Goal: Find specific page/section: Find specific page/section

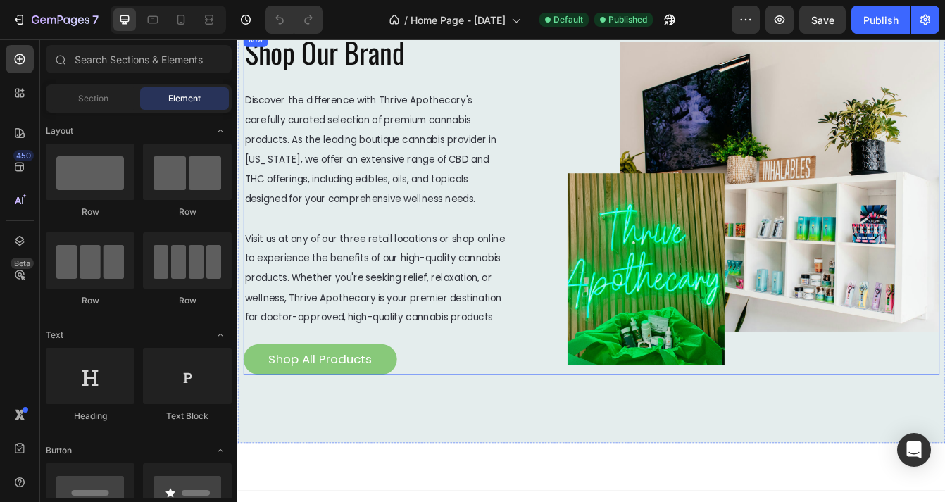
scroll to position [1898, 0]
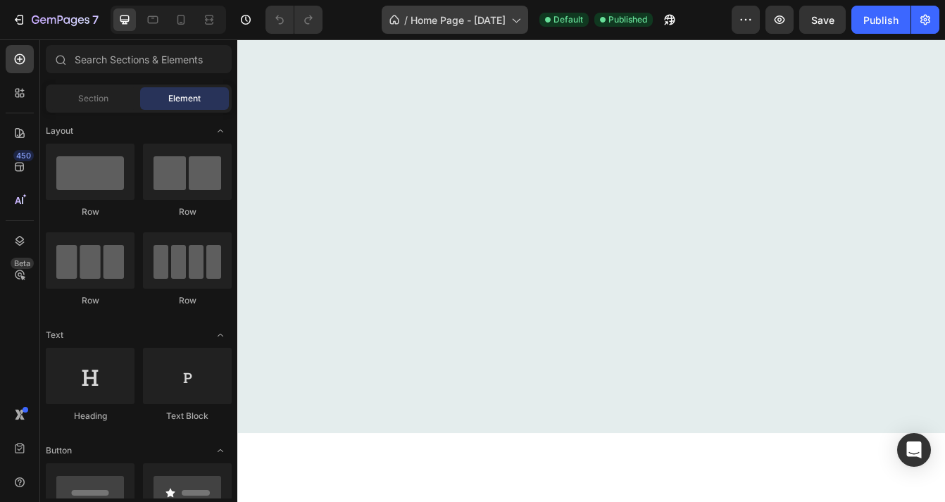
click at [506, 21] on span "Home Page - [DATE]" at bounding box center [458, 20] width 95 height 15
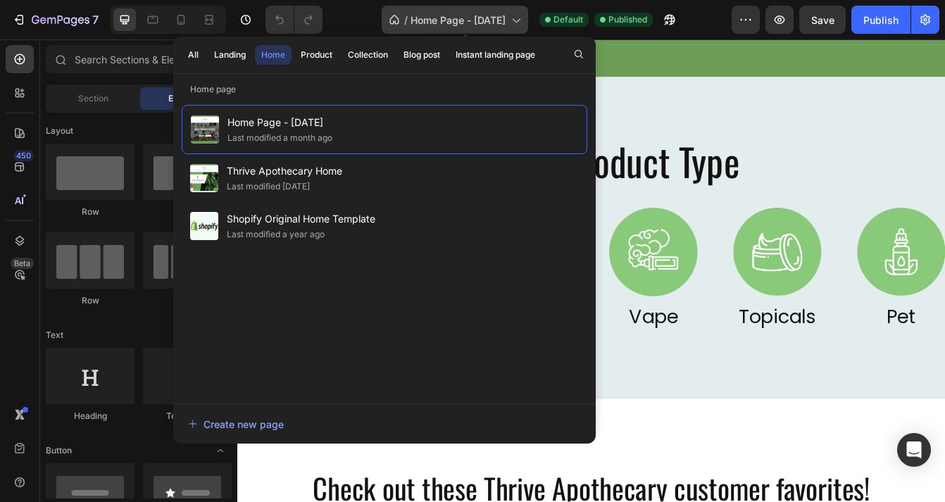
click at [506, 22] on span "Home Page - [DATE]" at bounding box center [458, 20] width 95 height 15
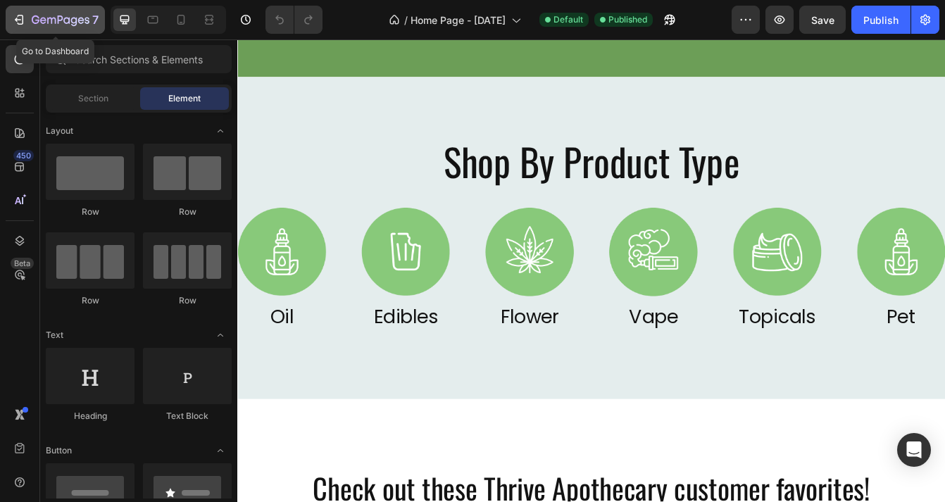
click at [19, 16] on icon "button" at bounding box center [19, 20] width 14 height 14
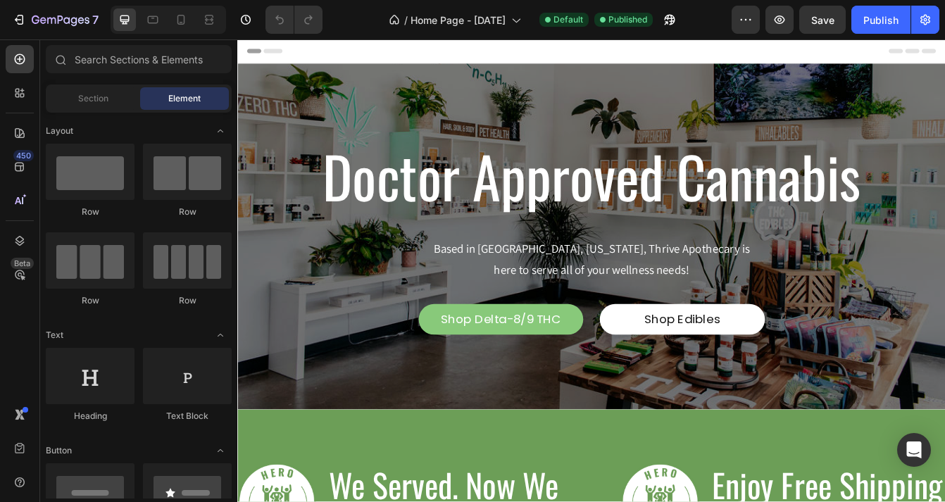
click at [320, 51] on div "Header" at bounding box center [660, 53] width 823 height 28
click at [894, 56] on div "Header" at bounding box center [660, 53] width 823 height 28
click at [280, 52] on span "Header" at bounding box center [279, 53] width 31 height 14
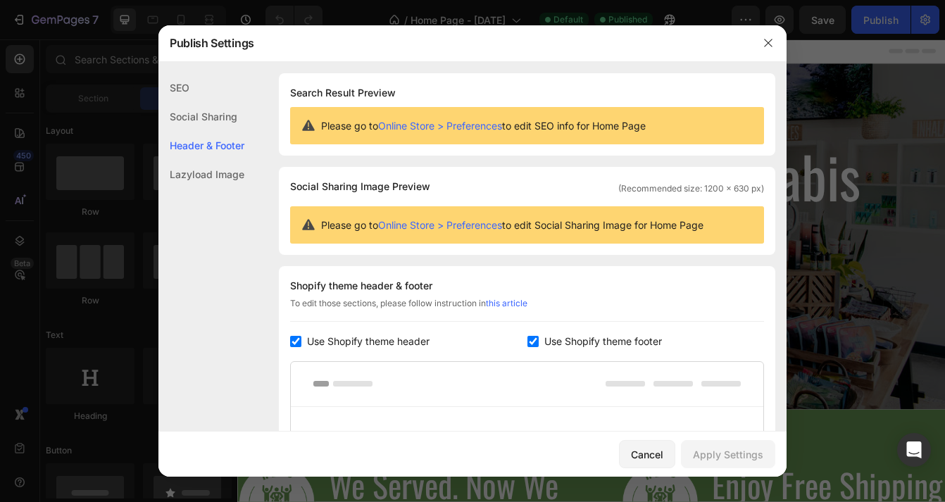
scroll to position [190, 0]
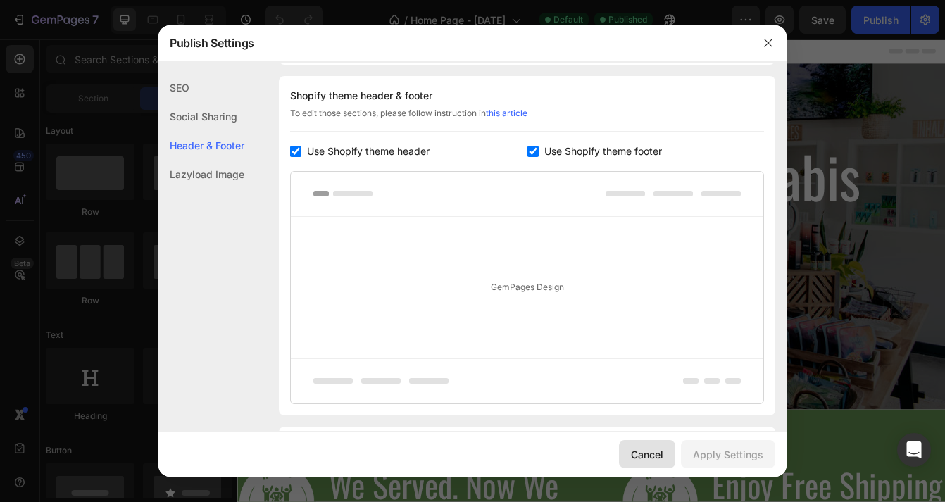
click at [644, 457] on div "Cancel" at bounding box center [647, 454] width 32 height 15
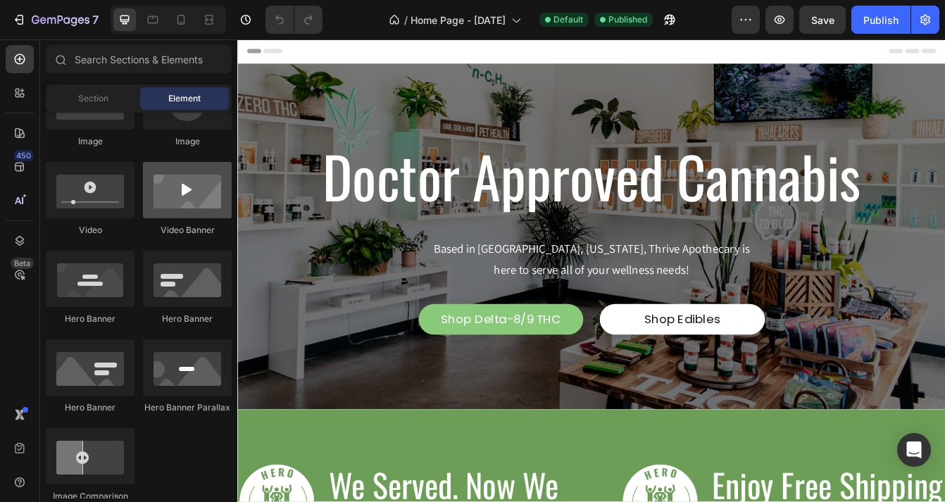
scroll to position [0, 0]
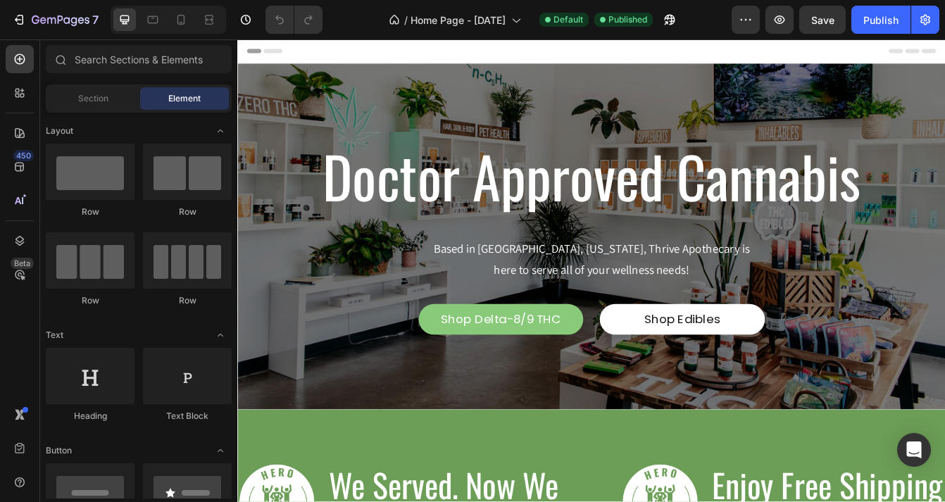
click at [618, 60] on div "Header" at bounding box center [660, 53] width 823 height 28
click at [284, 54] on span "Header" at bounding box center [279, 53] width 31 height 14
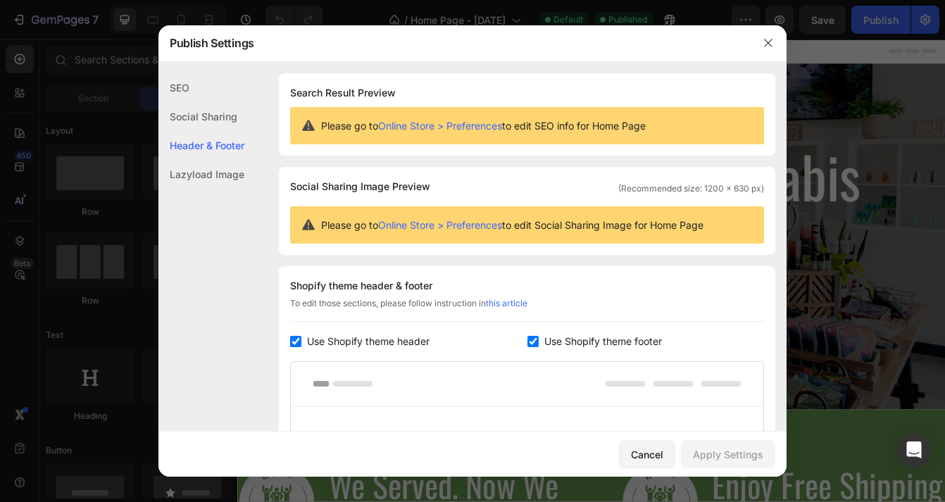
scroll to position [190, 0]
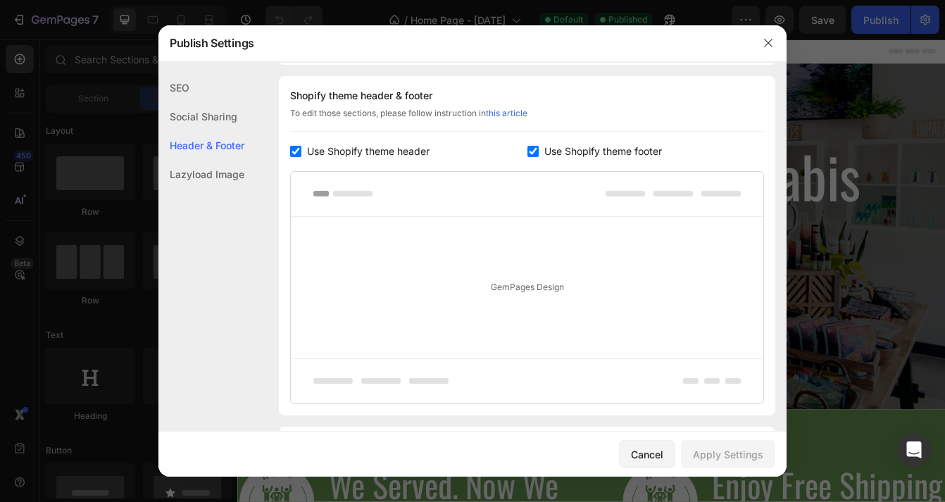
click at [207, 177] on div "Lazyload Image" at bounding box center [201, 174] width 86 height 29
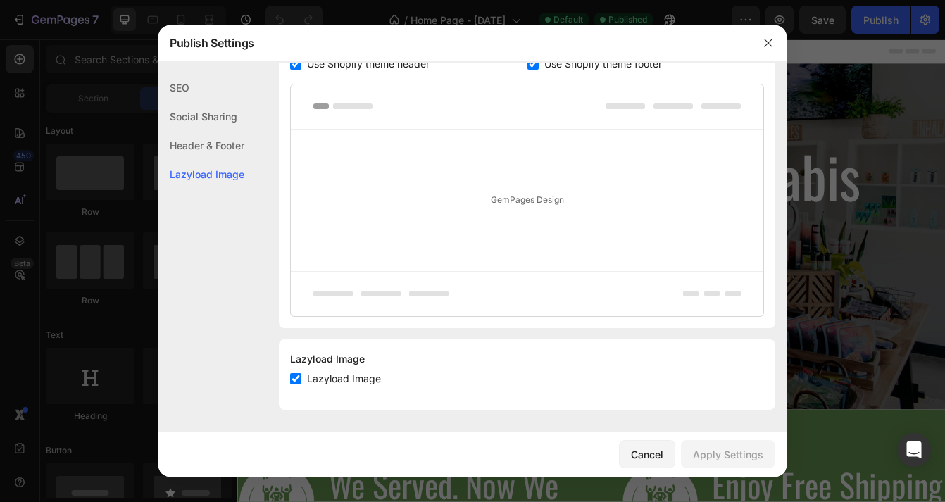
click at [204, 178] on div "Lazyload Image" at bounding box center [201, 174] width 86 height 29
click at [209, 131] on div "Social Sharing" at bounding box center [201, 145] width 86 height 29
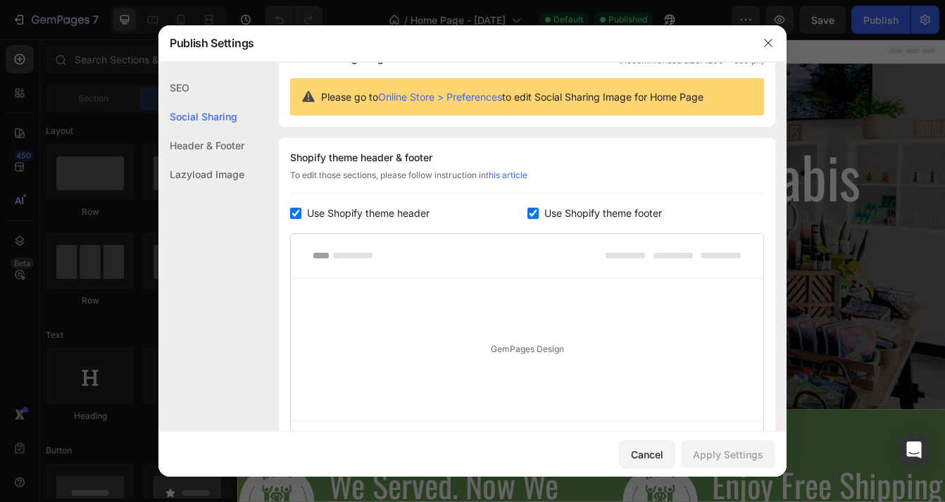
scroll to position [91, 0]
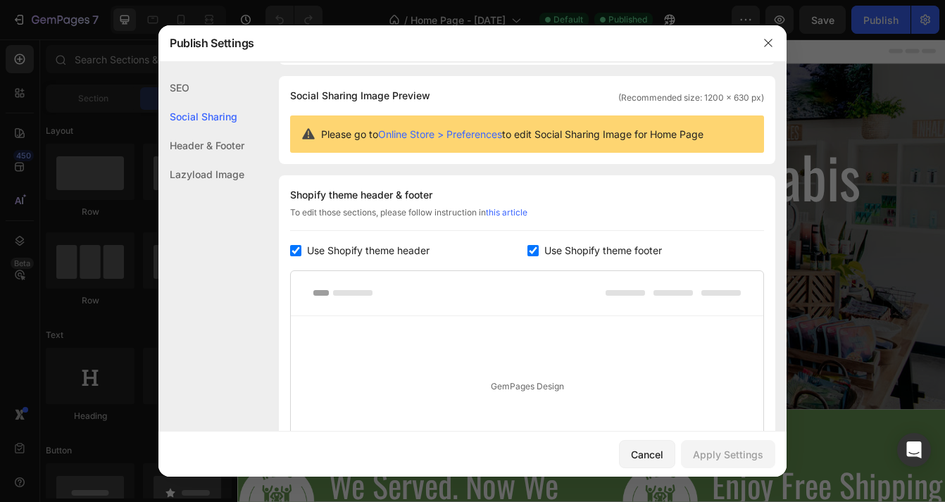
click at [184, 102] on div "SEO" at bounding box center [201, 116] width 86 height 29
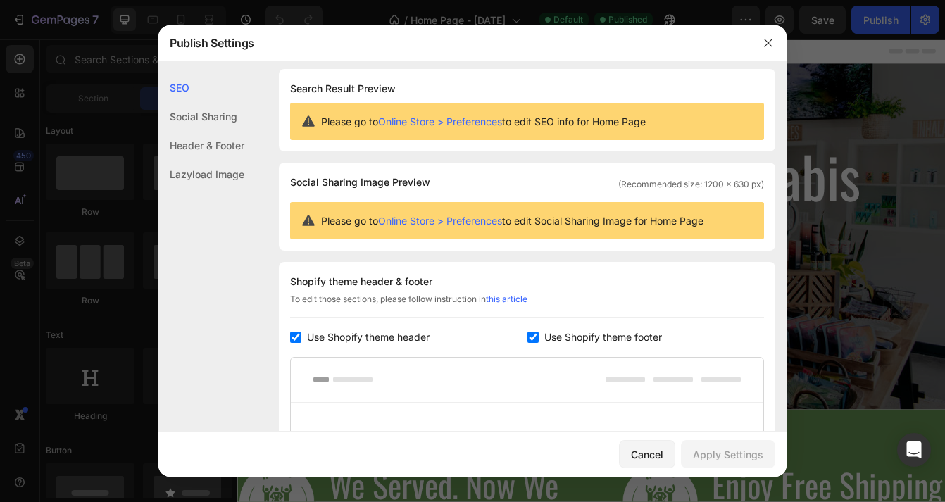
scroll to position [0, 0]
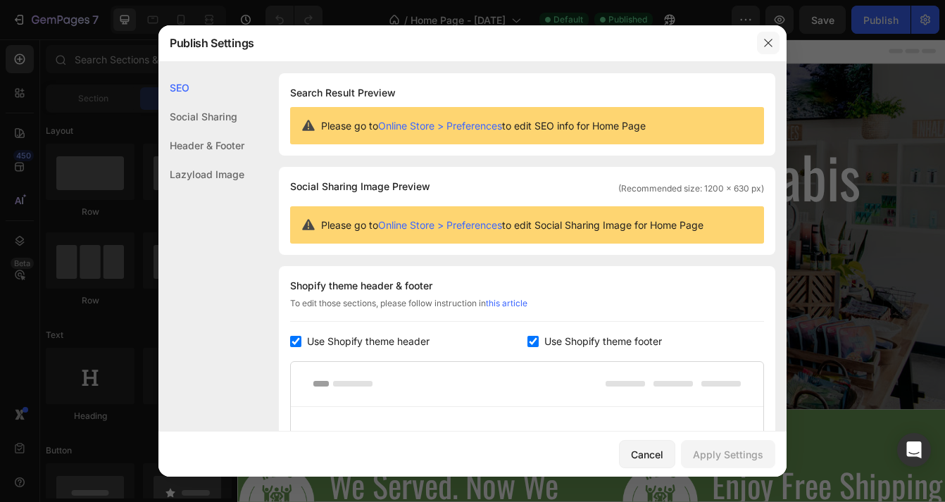
click at [769, 44] on icon "button" at bounding box center [768, 42] width 11 height 11
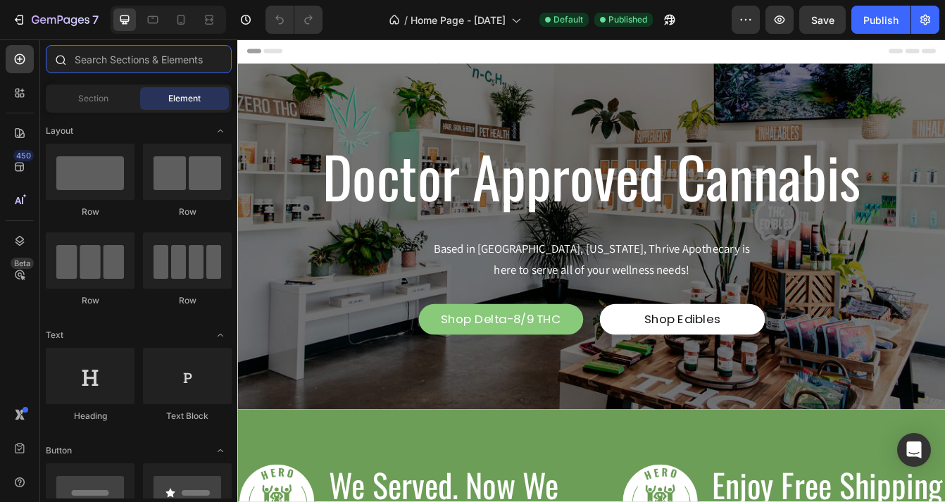
click at [113, 61] on input "text" at bounding box center [139, 59] width 186 height 28
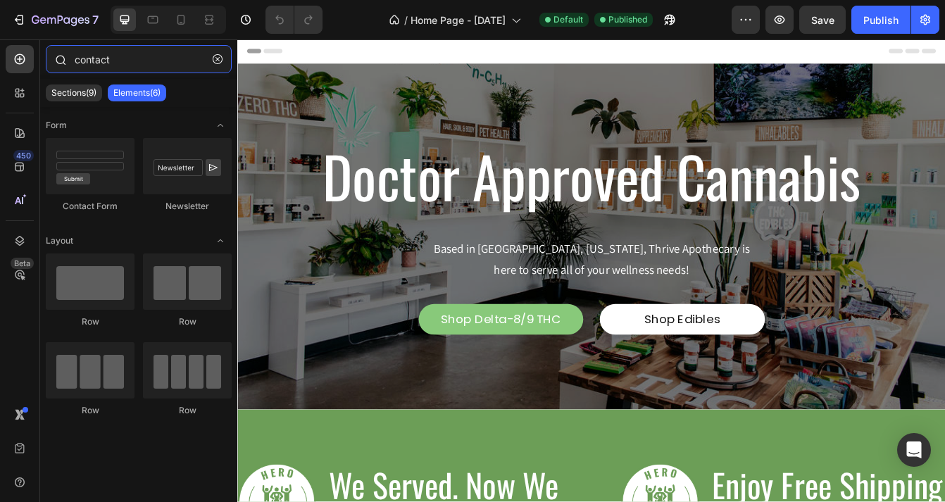
type input "contact"
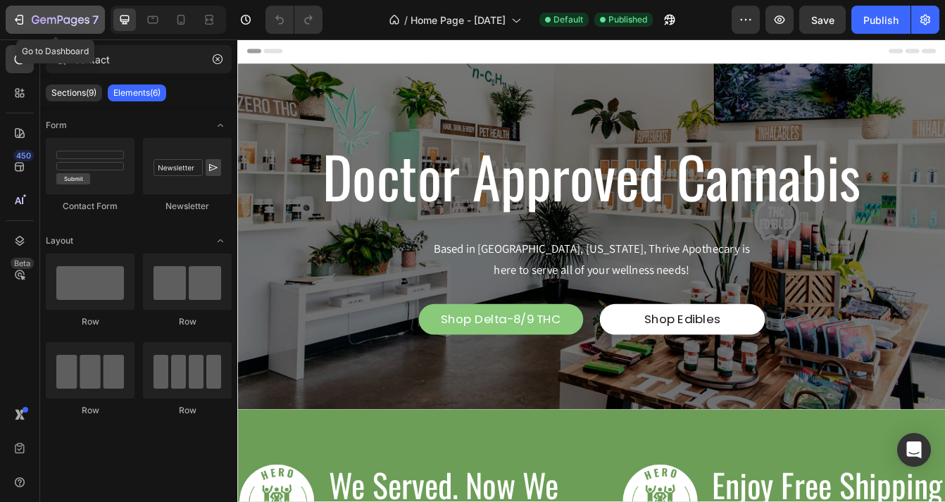
click at [20, 18] on icon "button" at bounding box center [19, 20] width 14 height 14
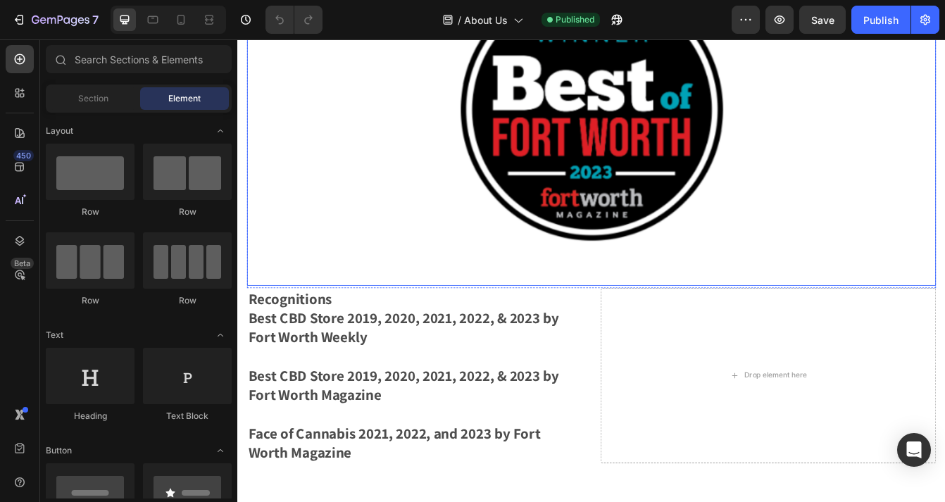
scroll to position [1889, 0]
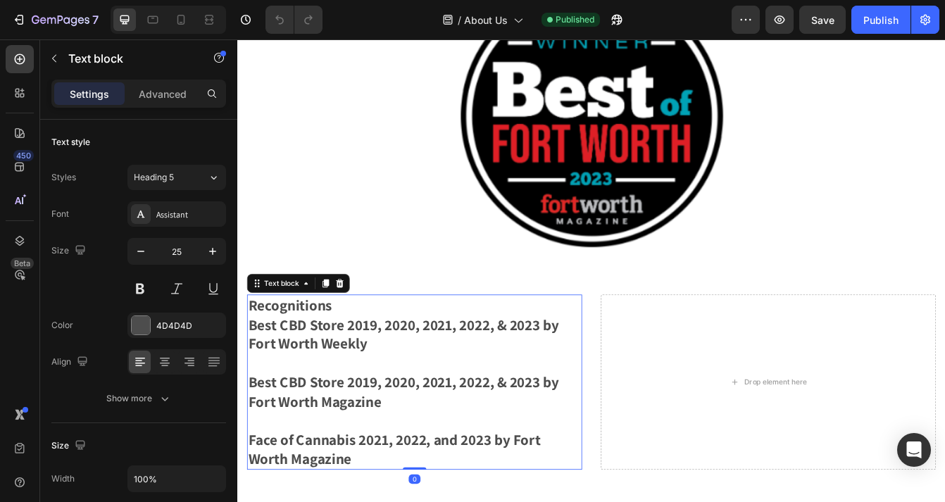
click at [590, 379] on strong "Best CBD Store 2019, 2020, 2021, 2022, & 2023 by Fort Worth Weekly" at bounding box center [435, 391] width 371 height 46
click at [594, 380] on strong "Best CBD Store 2019, 2020, 2021, 2022, & 2023 by Fort Worth Weekly" at bounding box center [435, 391] width 371 height 46
click at [563, 379] on strong "Best CBD Store 2019, 2020, 2021, 2022, & 2023 by Fort Worth Weekly" at bounding box center [435, 391] width 371 height 46
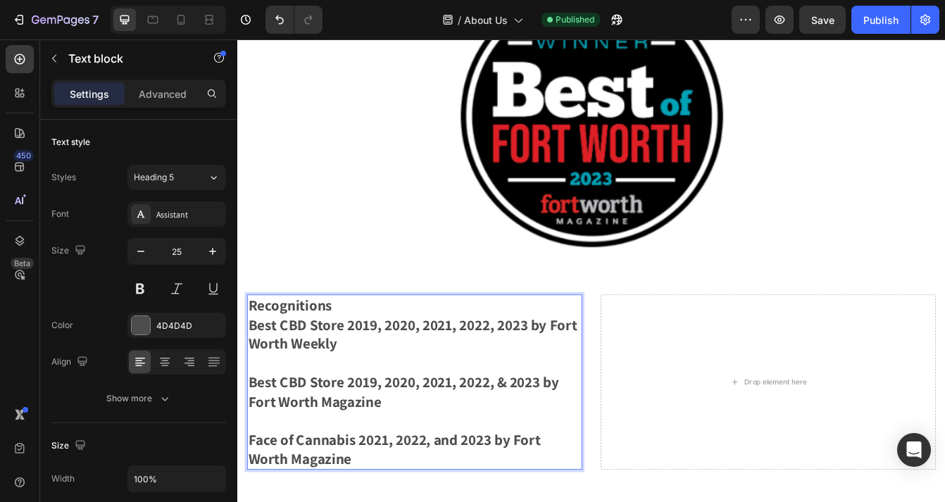
click at [583, 379] on strong "Best CBD Store 2019, 2020, 2021, 2022, 2023 by Fort Worth Weekly" at bounding box center [446, 391] width 392 height 46
click at [563, 447] on strong "Best CBD Store 2019, 2020, 2021, 2022, & 2023 by Fort Worth Magazine" at bounding box center [435, 460] width 371 height 46
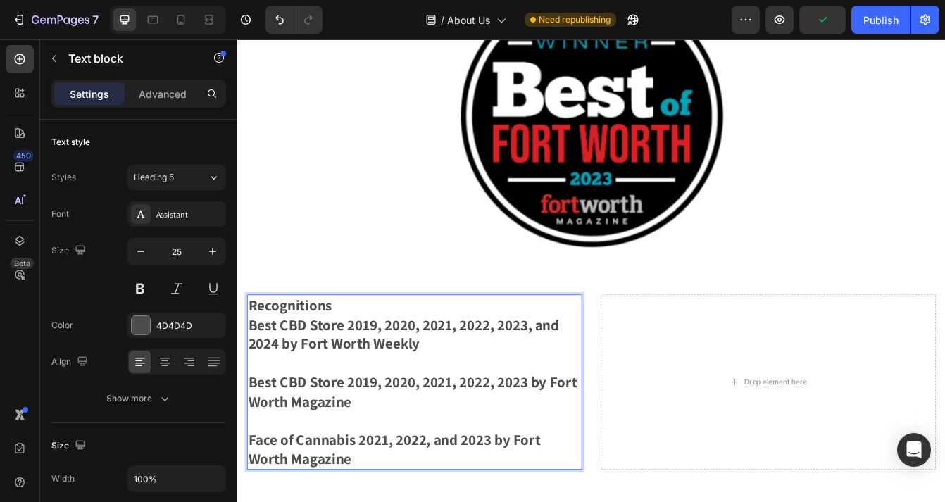
drag, startPoint x: 583, startPoint y: 446, endPoint x: 584, endPoint y: 454, distance: 8.5
click at [583, 446] on strong "Best CBD Store 2019, 2020, 2021, 2022, 2023 by Fort Worth Magazine" at bounding box center [446, 460] width 392 height 46
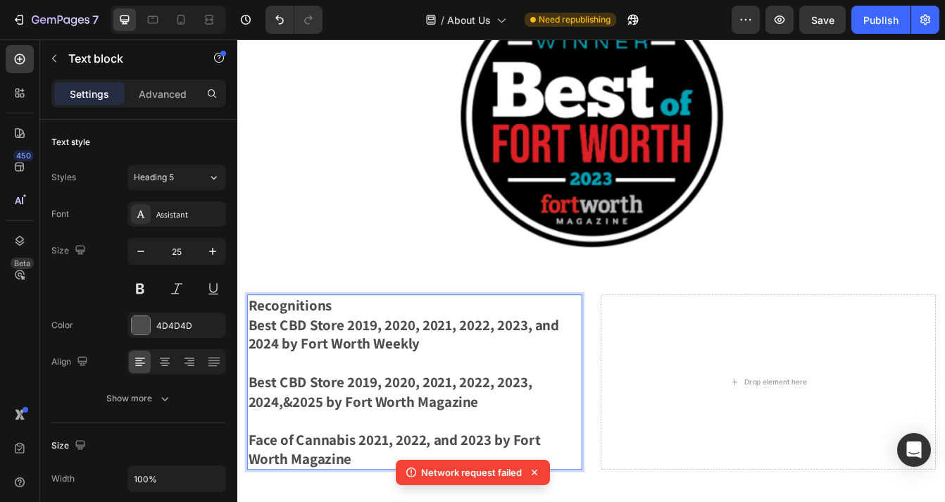
click at [616, 379] on strong "Best CBD Store 2019, 2020, 2021, 2022, 2023, and 2024 by Fort Worth Weekly" at bounding box center [435, 391] width 371 height 46
click at [621, 380] on strong "Best CBD Store 2019, 2020, 2021, 2022, 2023, and 2024 by Fort Worth Weekly" at bounding box center [435, 391] width 371 height 46
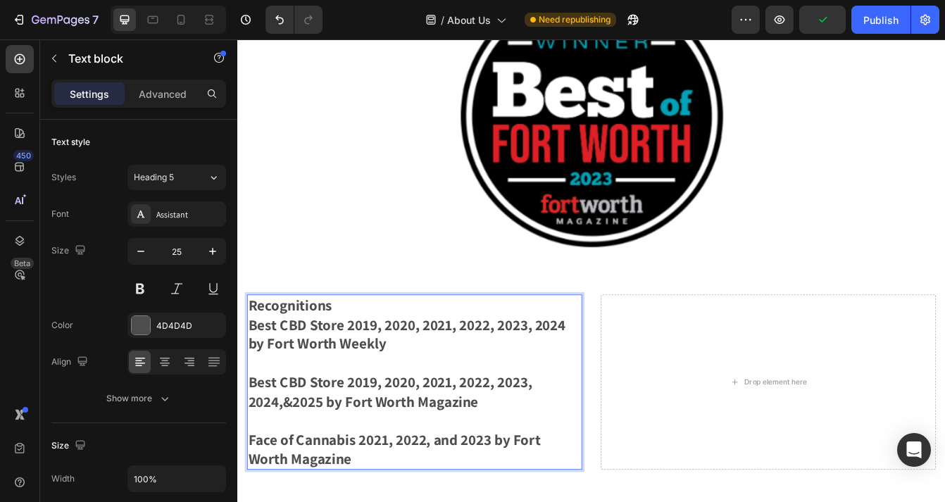
click at [635, 382] on p "Best CBD Store 2019, 2020, 2021, 2022, 2023, 2024 by Fort Worth Weekly" at bounding box center [448, 392] width 397 height 46
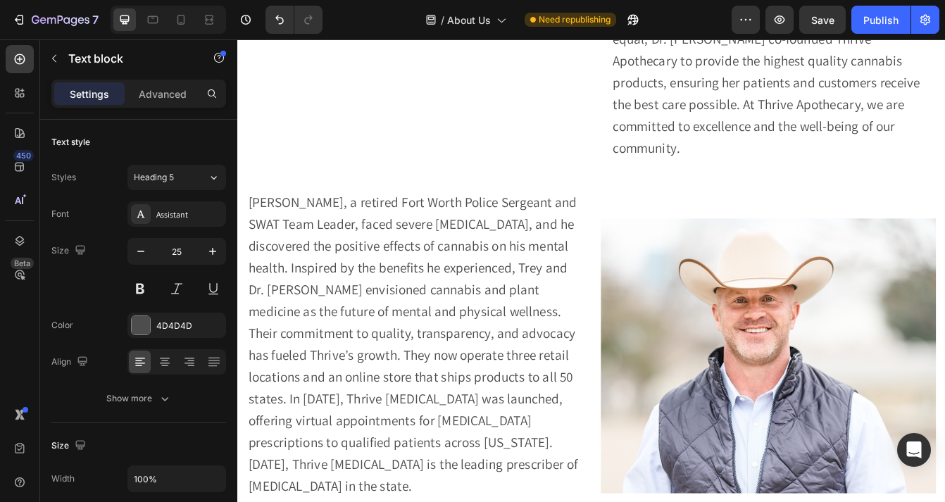
scroll to position [1123, 0]
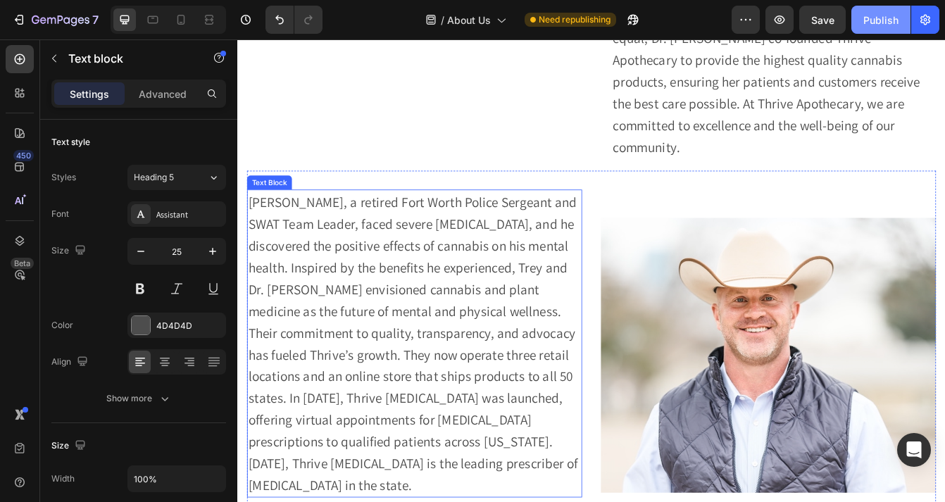
click at [893, 19] on div "Publish" at bounding box center [880, 20] width 35 height 15
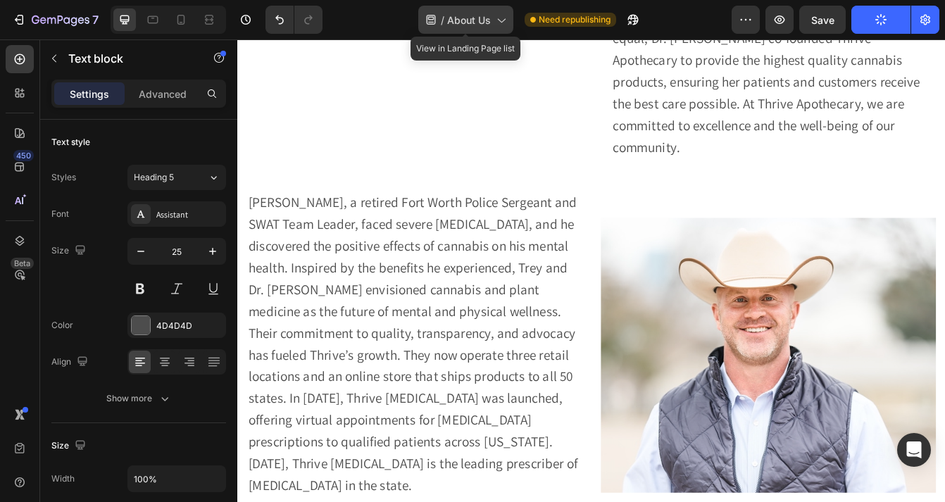
click at [469, 18] on span "About Us" at bounding box center [469, 20] width 44 height 15
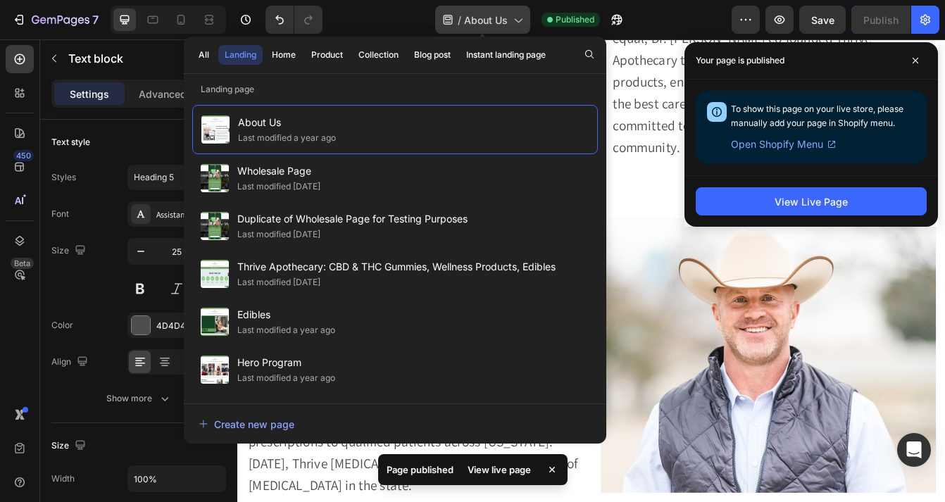
click at [469, 18] on span "About Us" at bounding box center [486, 20] width 44 height 15
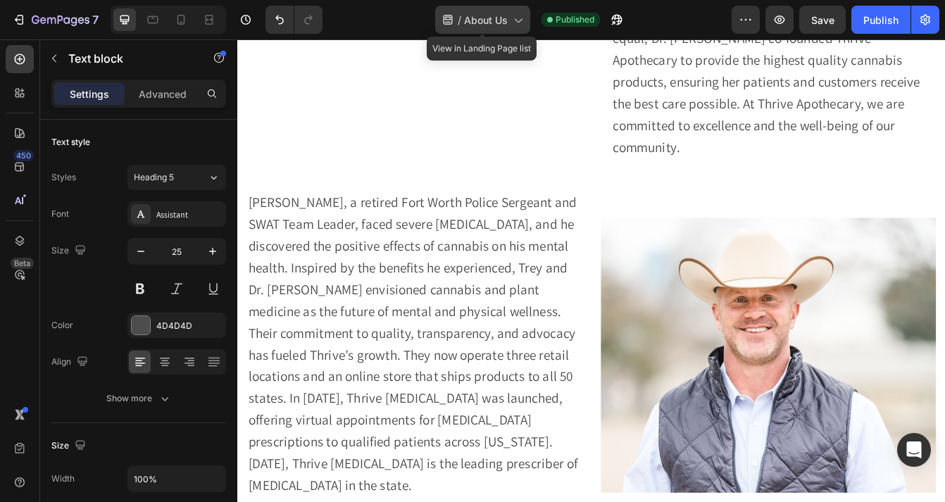
click at [479, 25] on span "About Us" at bounding box center [486, 20] width 44 height 15
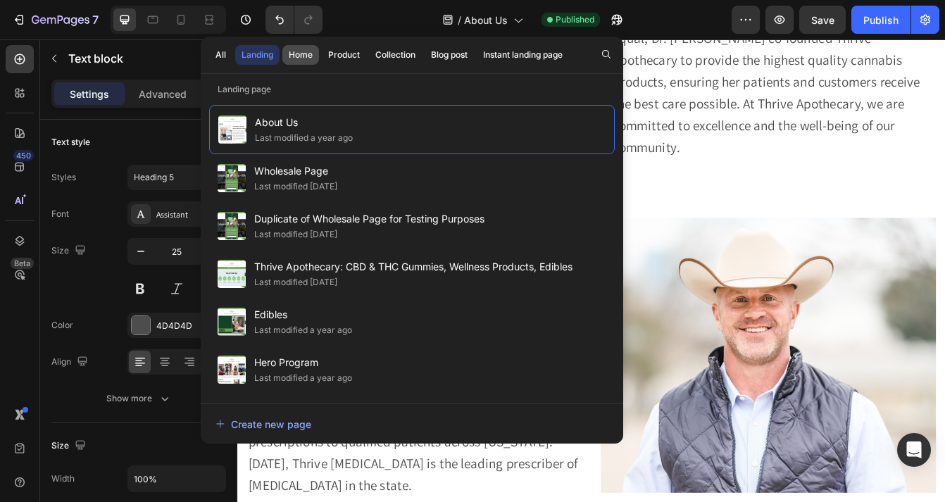
click at [295, 54] on div "Home" at bounding box center [301, 55] width 24 height 13
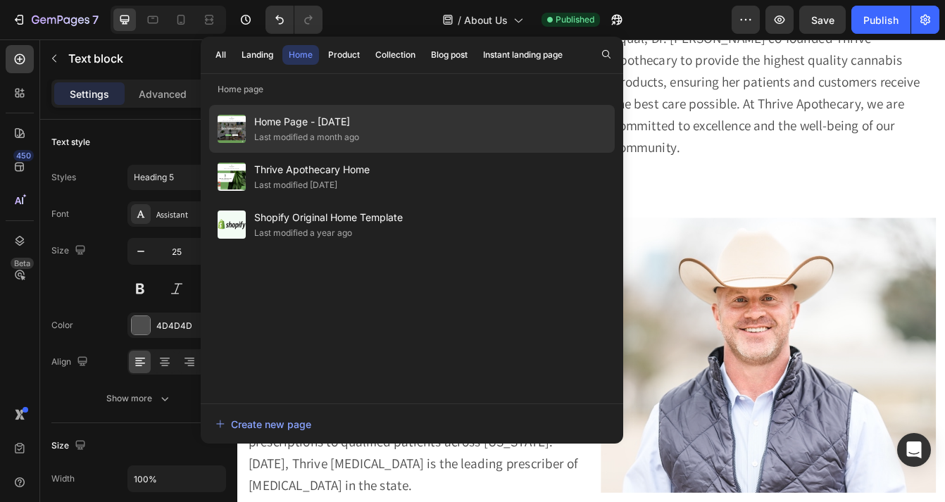
click at [318, 133] on div "Last modified a month ago" at bounding box center [306, 137] width 105 height 14
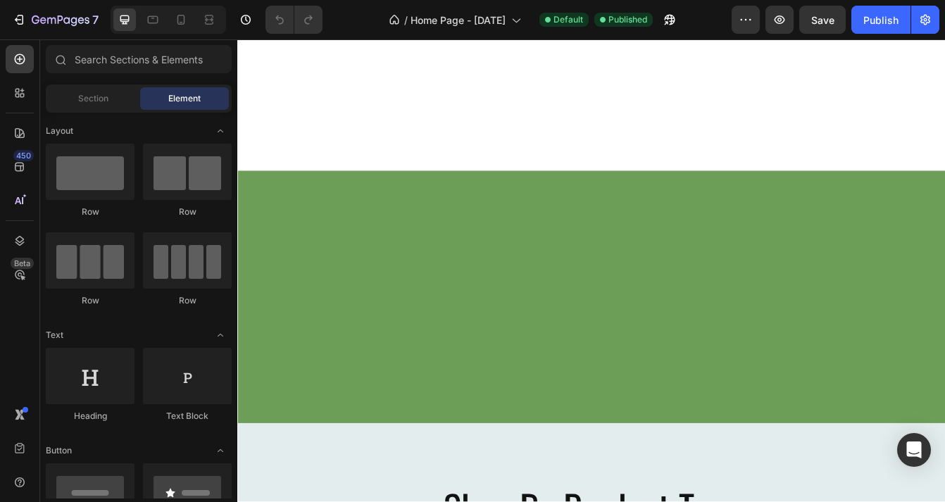
scroll to position [2224, 0]
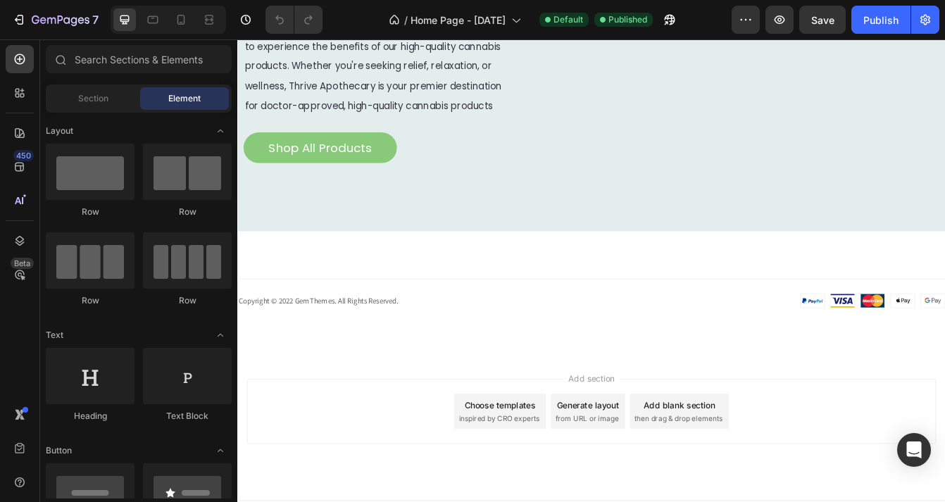
click at [629, 501] on div "Add section Choose templates inspired by CRO experts Generate layout from URL o…" at bounding box center [659, 503] width 845 height 173
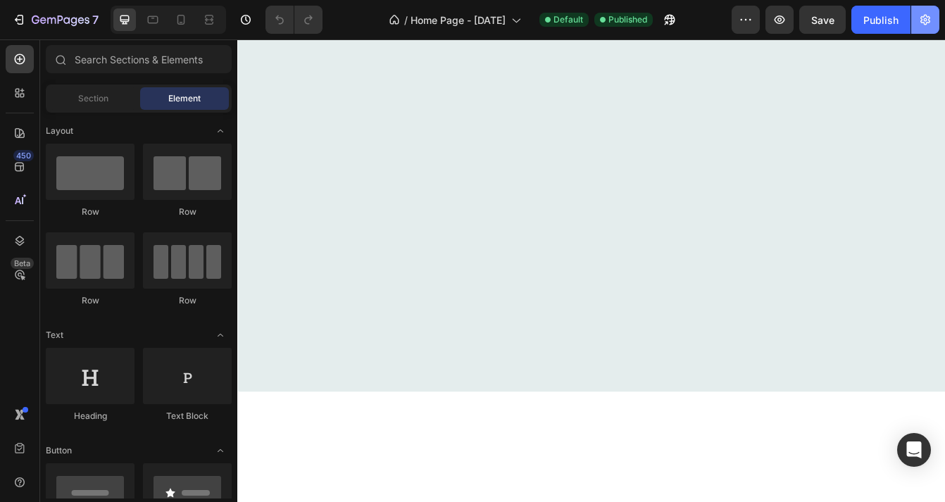
drag, startPoint x: 745, startPoint y: 387, endPoint x: 923, endPoint y: 20, distance: 408.2
click at [923, 20] on icon "button" at bounding box center [925, 20] width 10 height 11
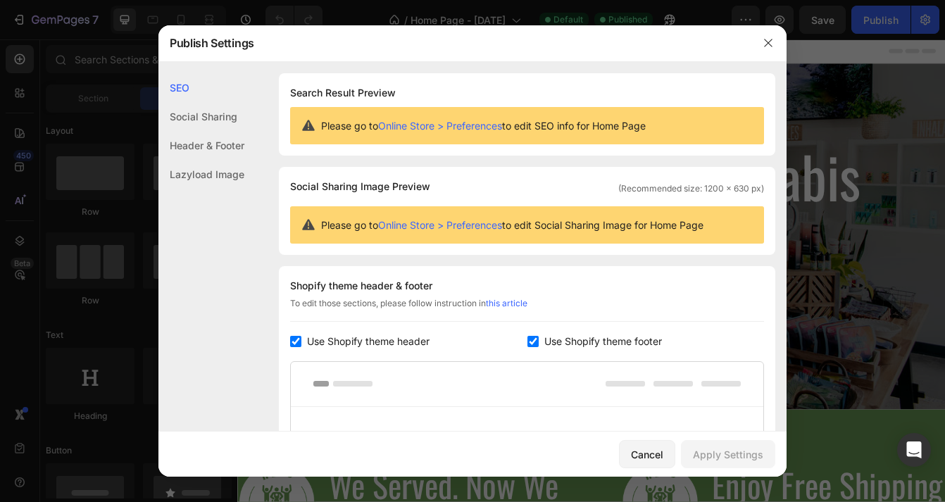
click at [923, 20] on div at bounding box center [472, 251] width 945 height 502
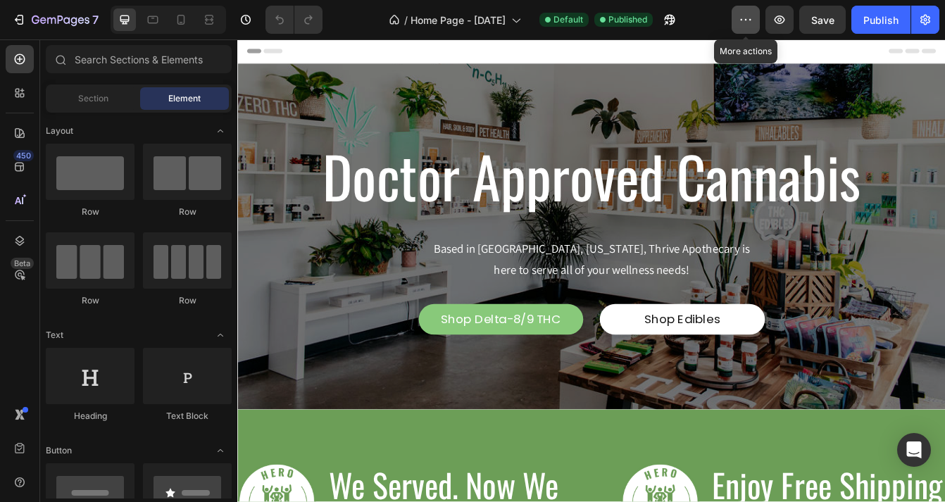
click at [754, 25] on button "button" at bounding box center [746, 20] width 28 height 28
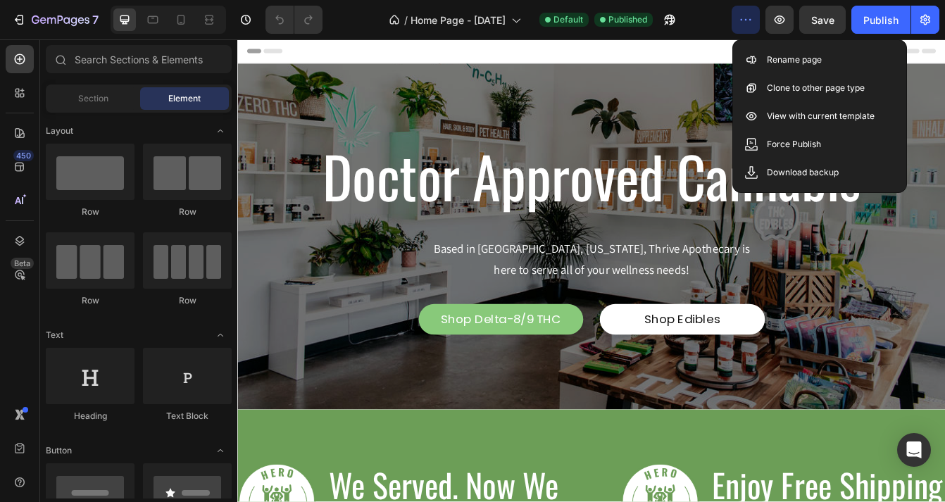
click at [748, 23] on icon "button" at bounding box center [746, 20] width 14 height 14
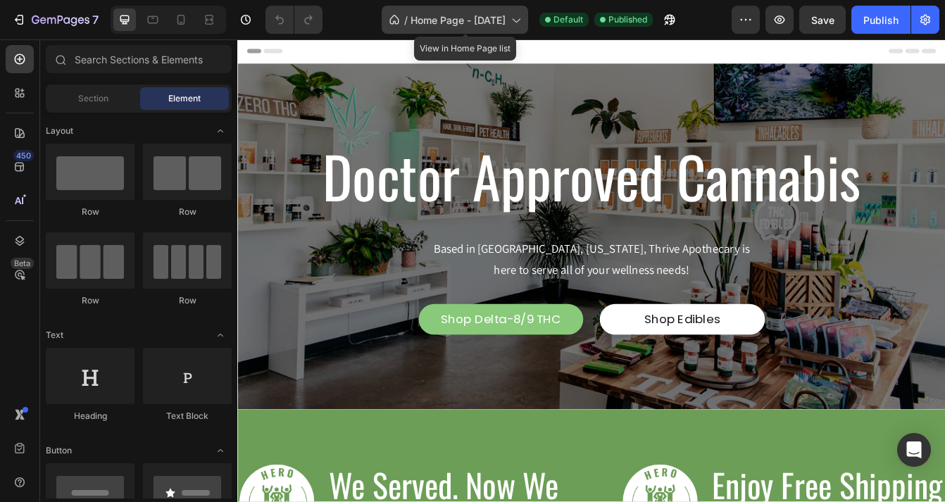
click at [451, 18] on span "Home Page - 10-11-2024" at bounding box center [458, 20] width 95 height 15
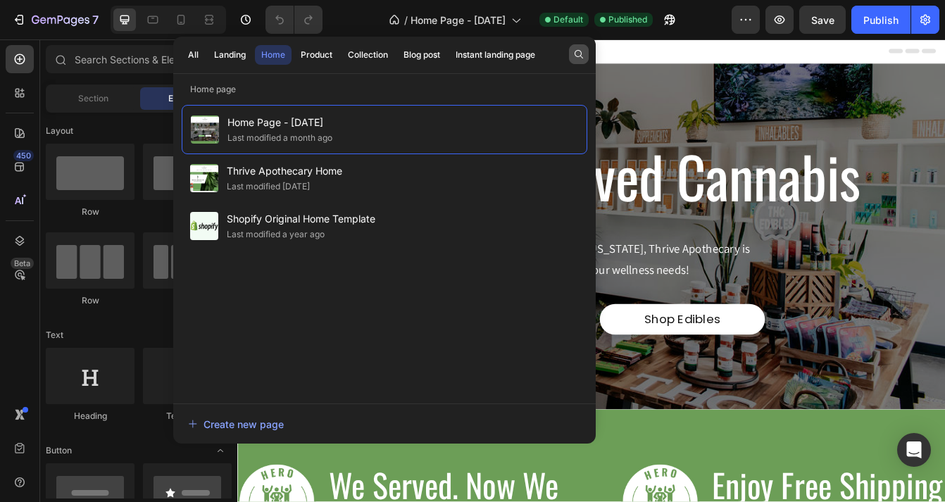
click at [576, 51] on icon "button" at bounding box center [578, 54] width 11 height 11
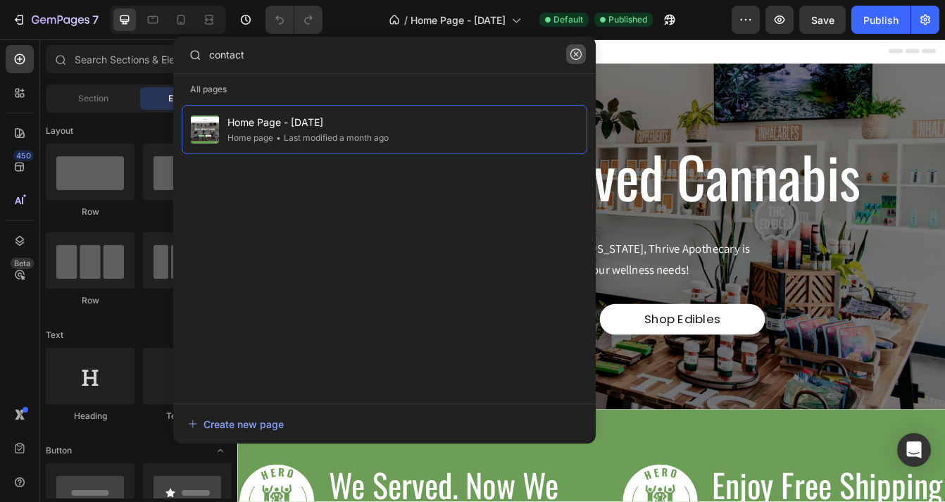
type input "contact"
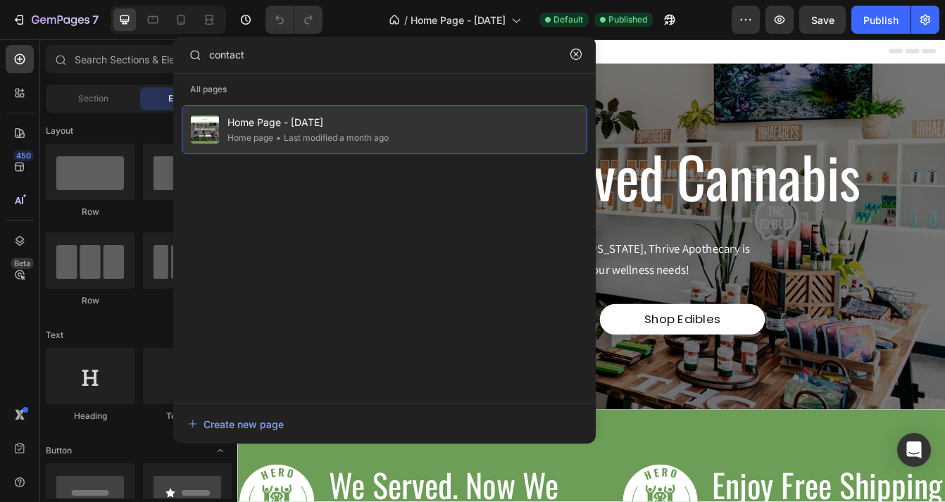
click at [333, 129] on span "Home Page - [DATE]" at bounding box center [307, 122] width 161 height 17
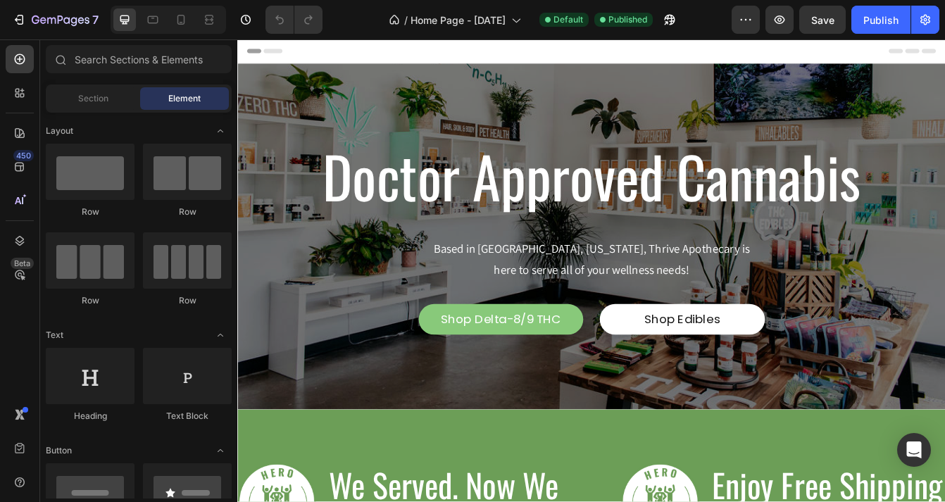
click at [320, 56] on div "Header" at bounding box center [660, 53] width 823 height 28
click at [282, 54] on span "Header" at bounding box center [279, 53] width 31 height 14
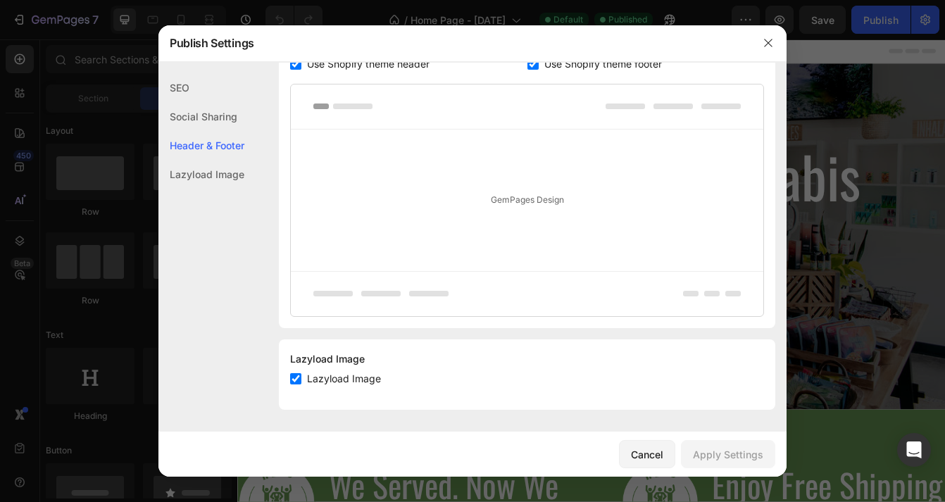
scroll to position [277, 0]
click at [772, 41] on icon "button" at bounding box center [768, 42] width 11 height 11
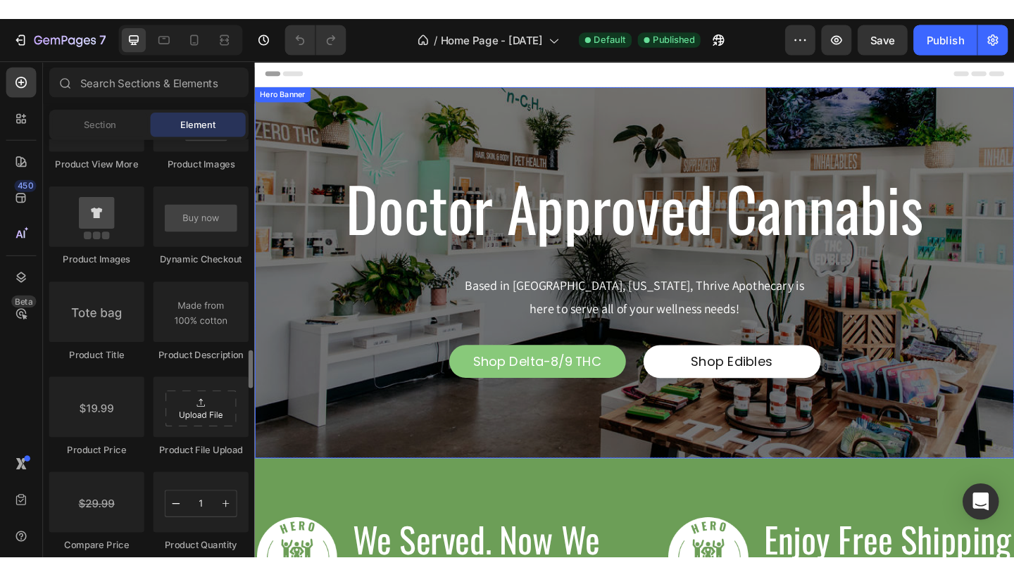
scroll to position [2135, 0]
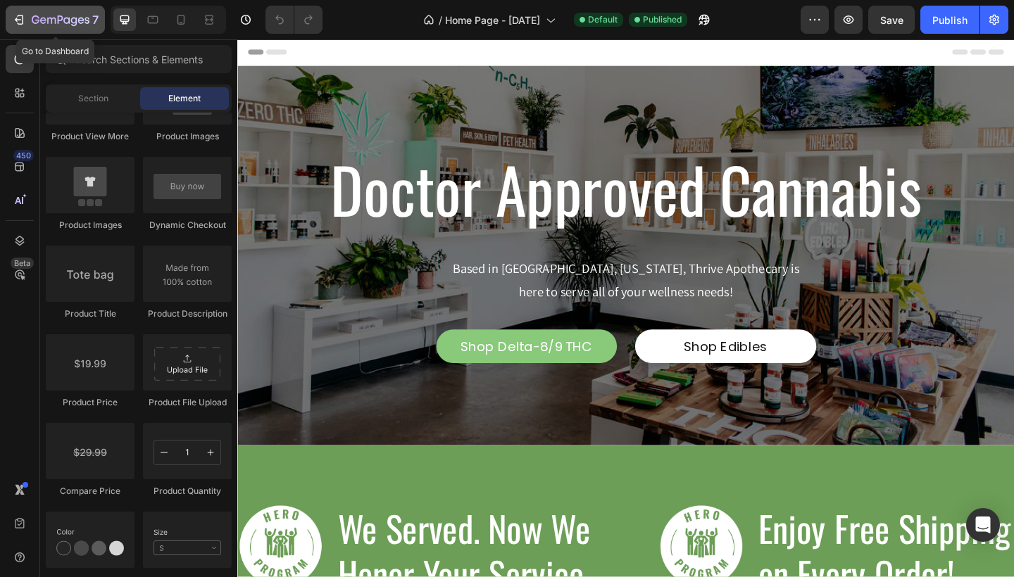
click at [47, 20] on icon "button" at bounding box center [51, 21] width 8 height 6
